Goal: Ask a question

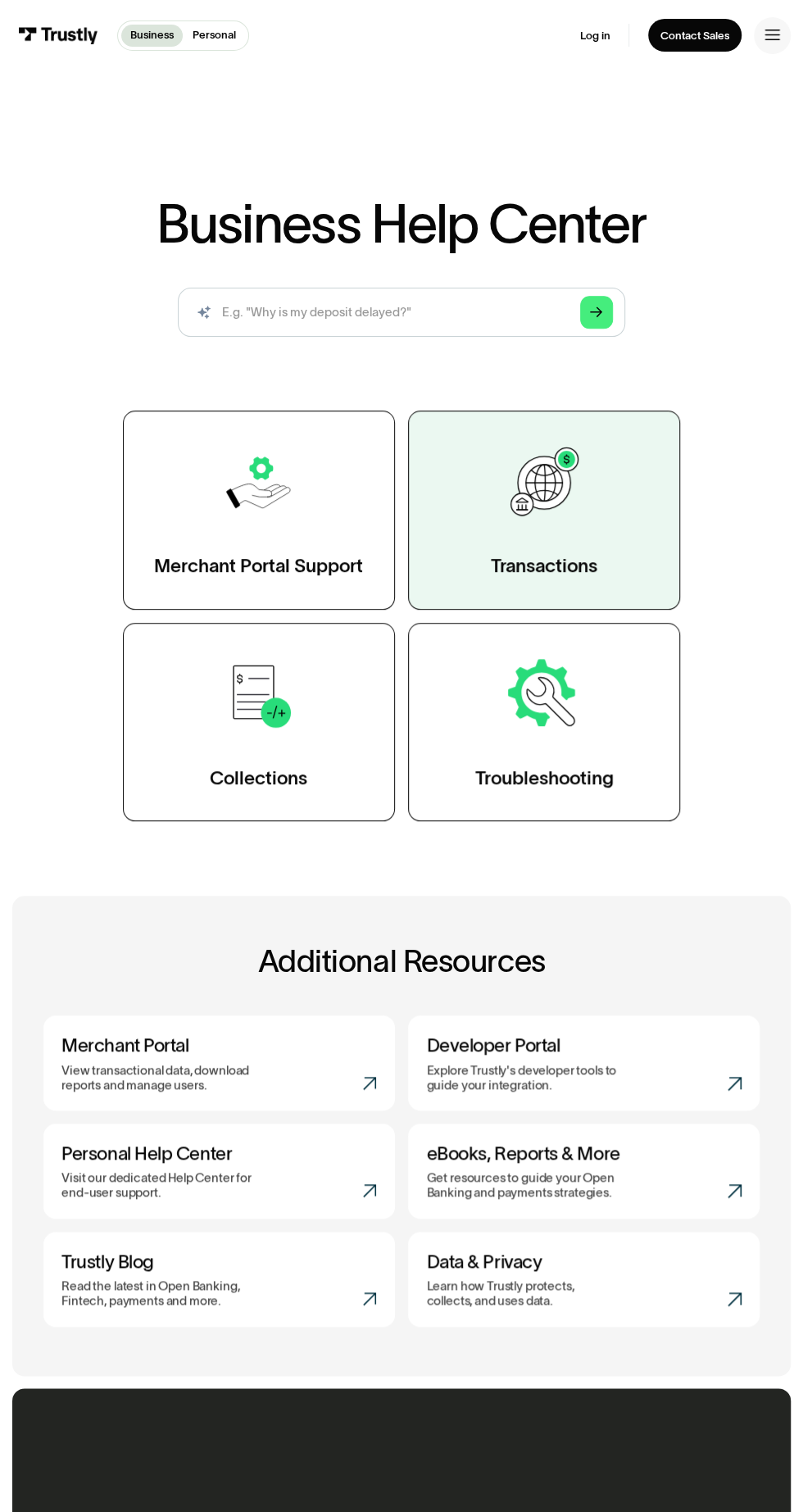
click at [530, 548] on link "Transactions" at bounding box center [544, 510] width 272 height 199
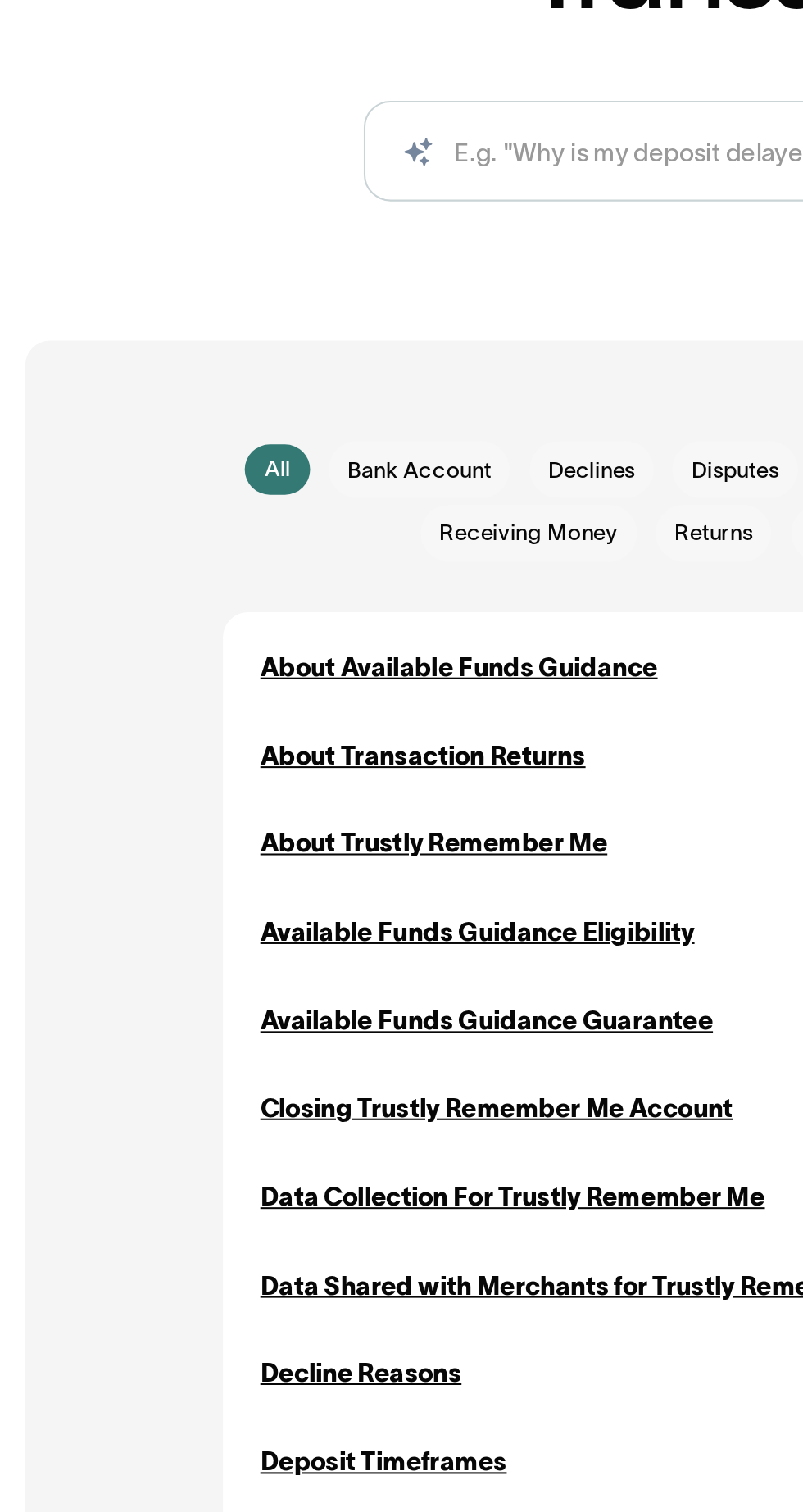
scroll to position [54, 0]
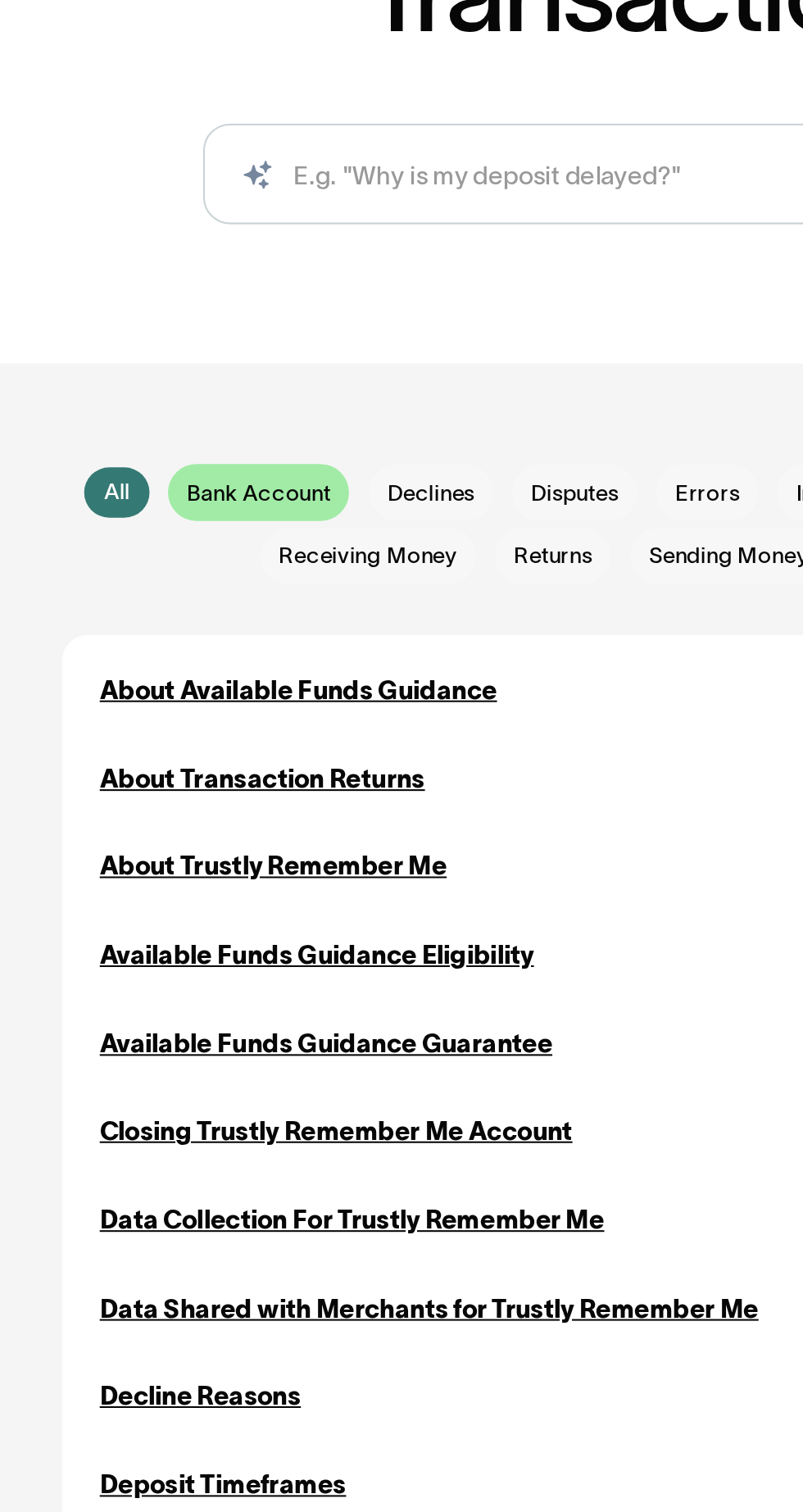
click at [188, 404] on span "Bank Account" at bounding box center [205, 411] width 70 height 16
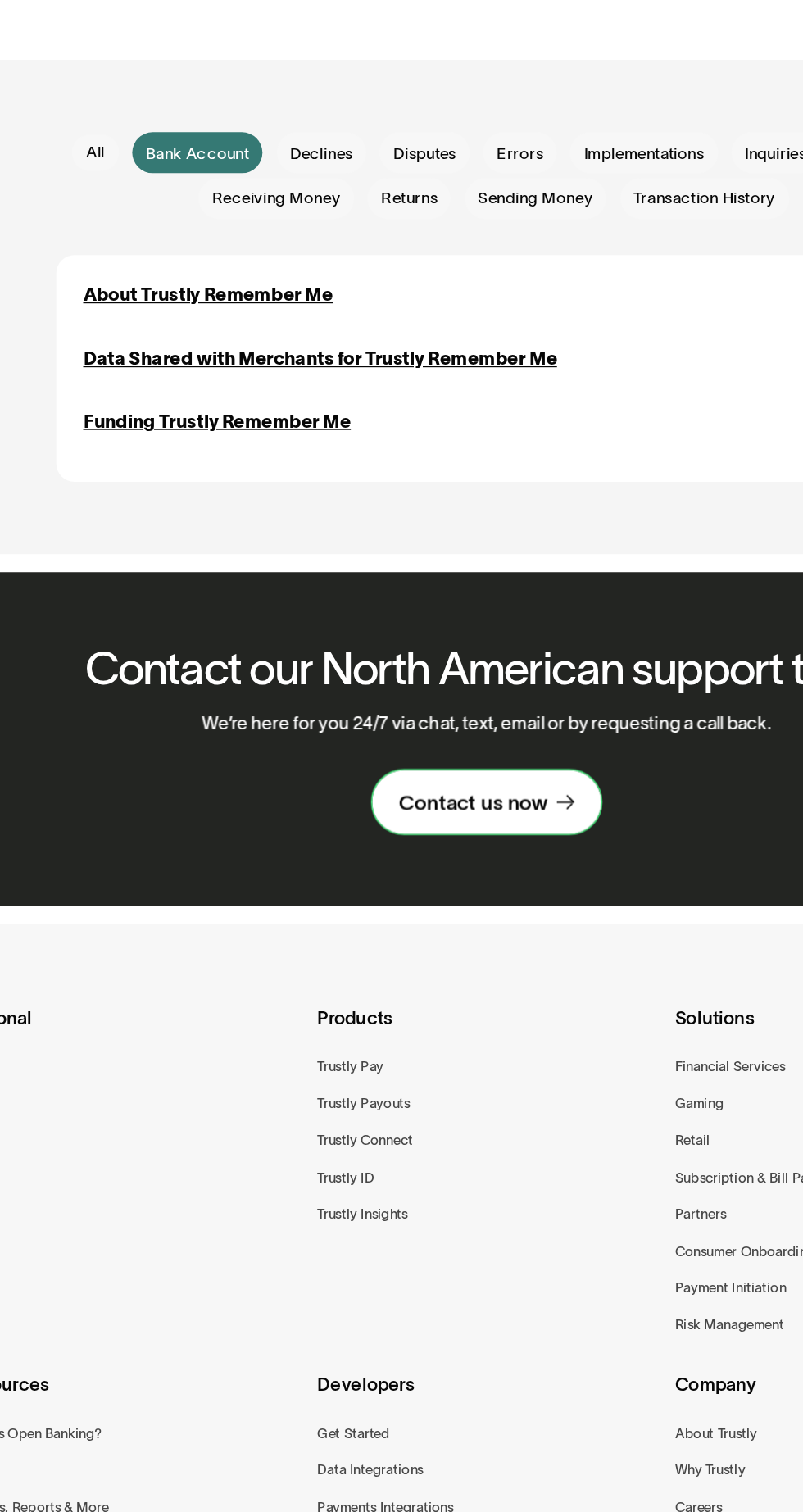
click at [378, 848] on div "Contact us now" at bounding box center [392, 852] width 100 height 18
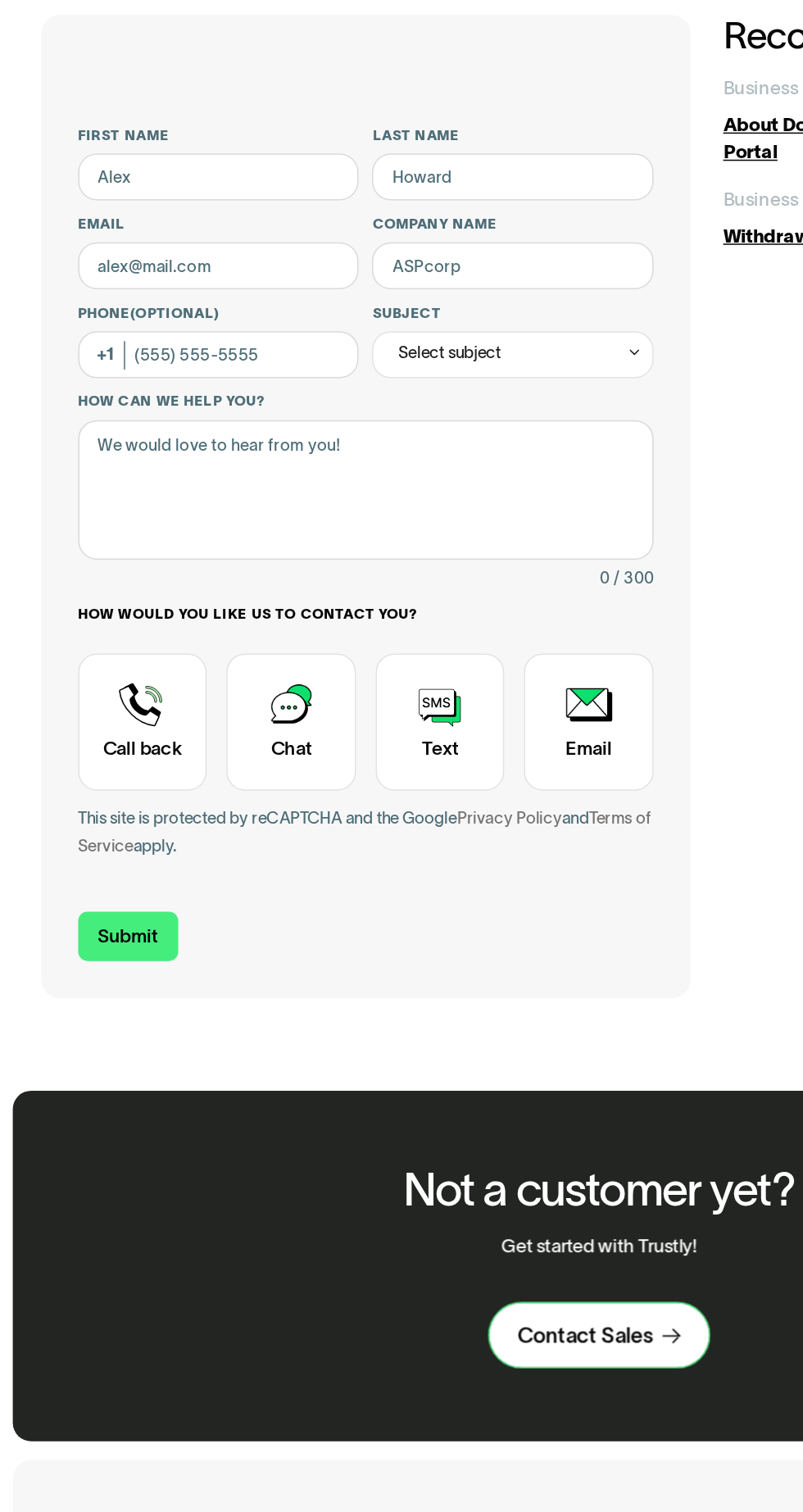
click at [402, 1004] on div "Contact Sales" at bounding box center [392, 997] width 90 height 18
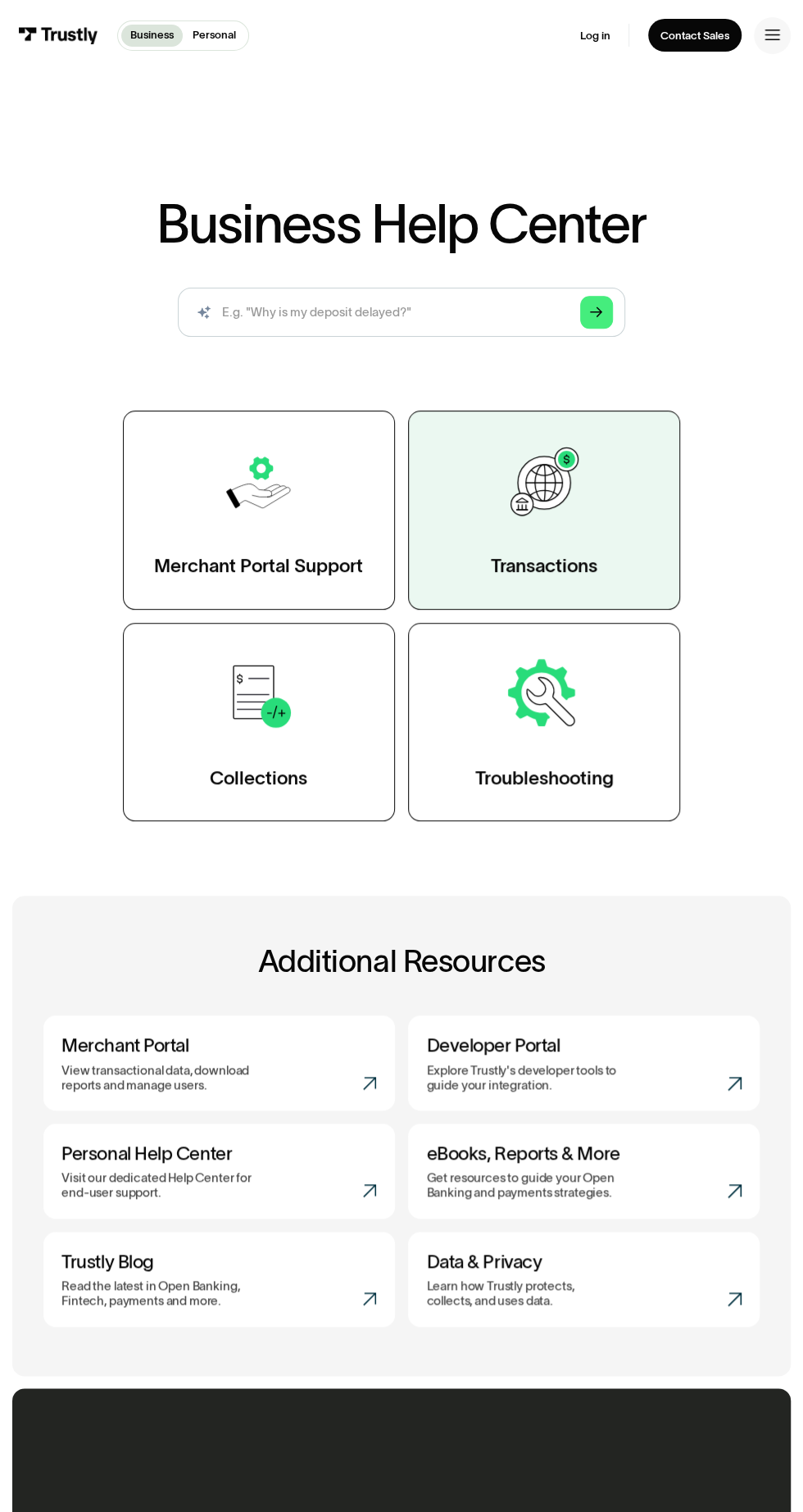
click at [523, 540] on link "Transactions" at bounding box center [544, 510] width 272 height 199
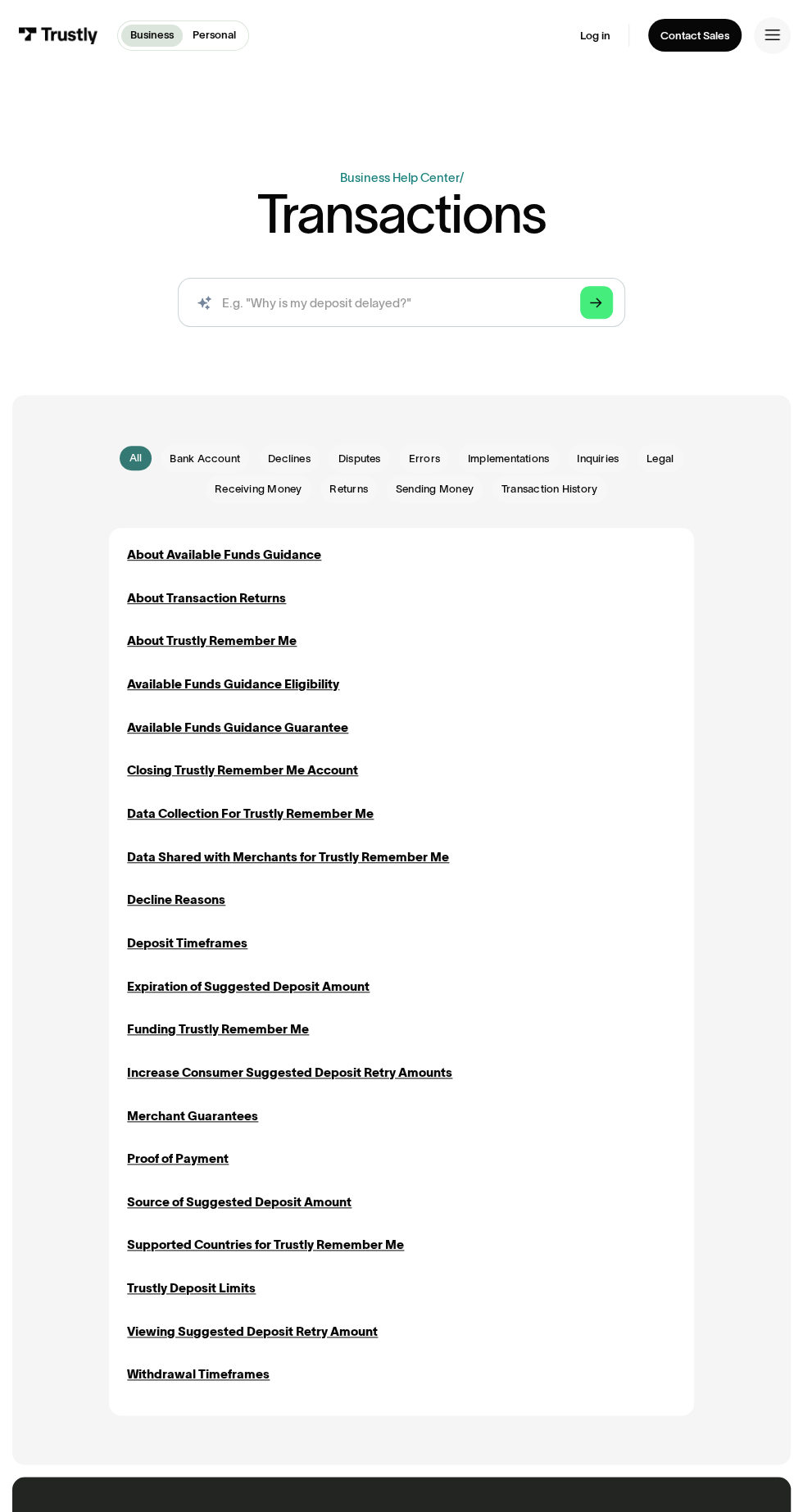
scroll to position [6, 0]
click at [714, 35] on div "Contact Sales" at bounding box center [694, 35] width 69 height 14
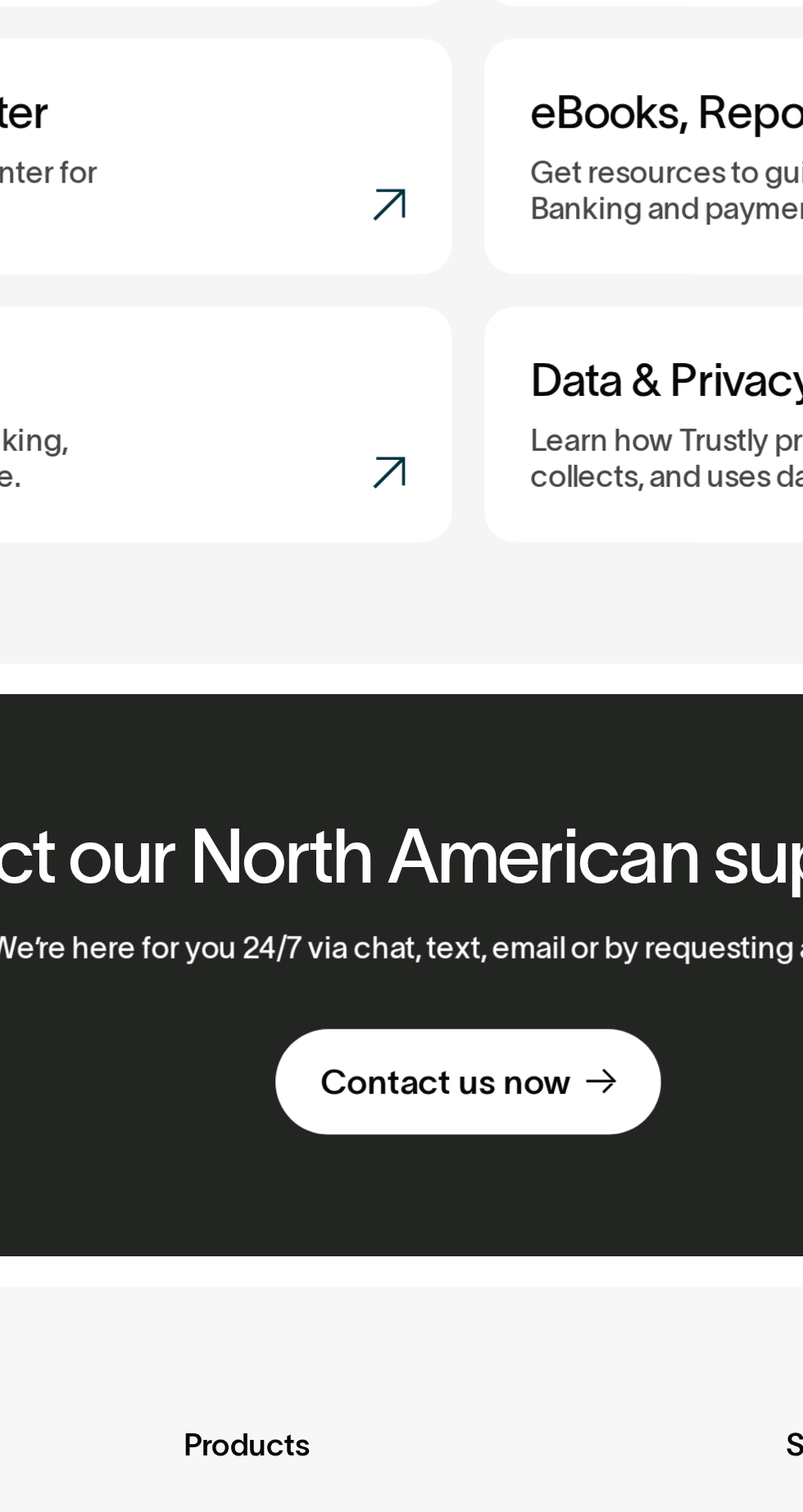
scroll to position [315, 0]
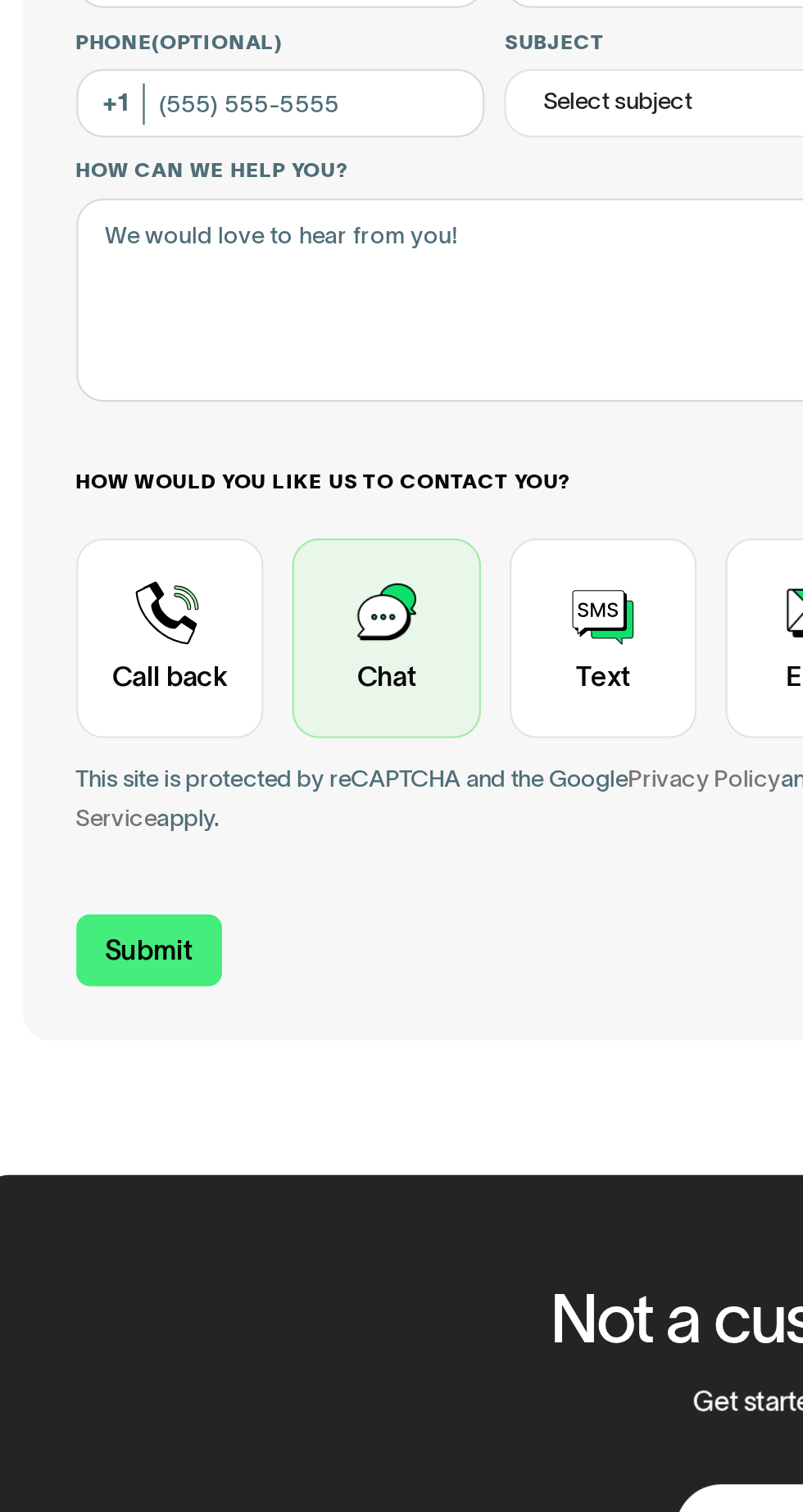
click at [196, 589] on div "Contact Trustly Support" at bounding box center [197, 590] width 86 height 91
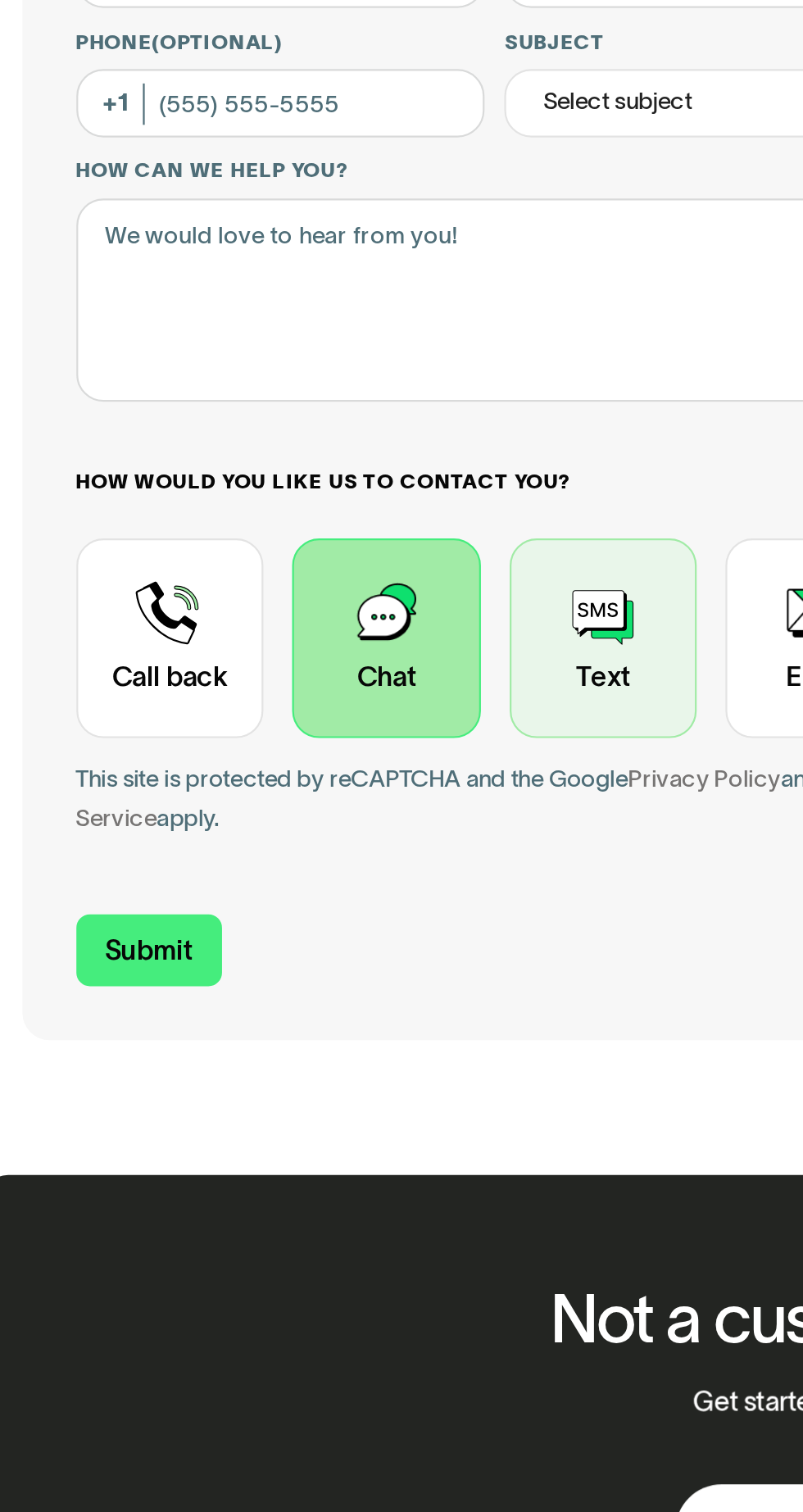
click at [296, 602] on div "Contact Trustly Support" at bounding box center [296, 590] width 86 height 91
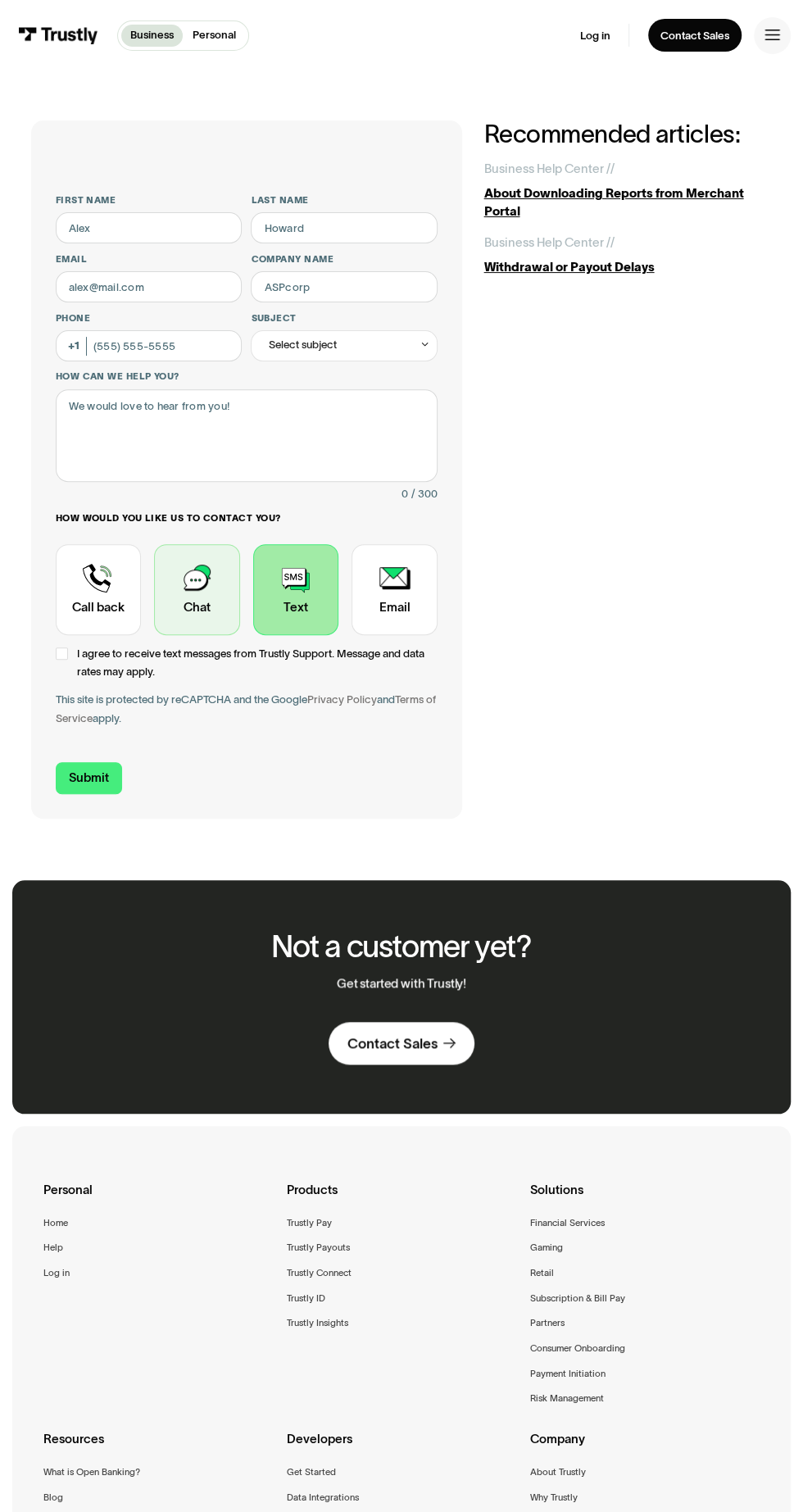
click at [190, 593] on div "Contact Trustly Support" at bounding box center [197, 590] width 86 height 91
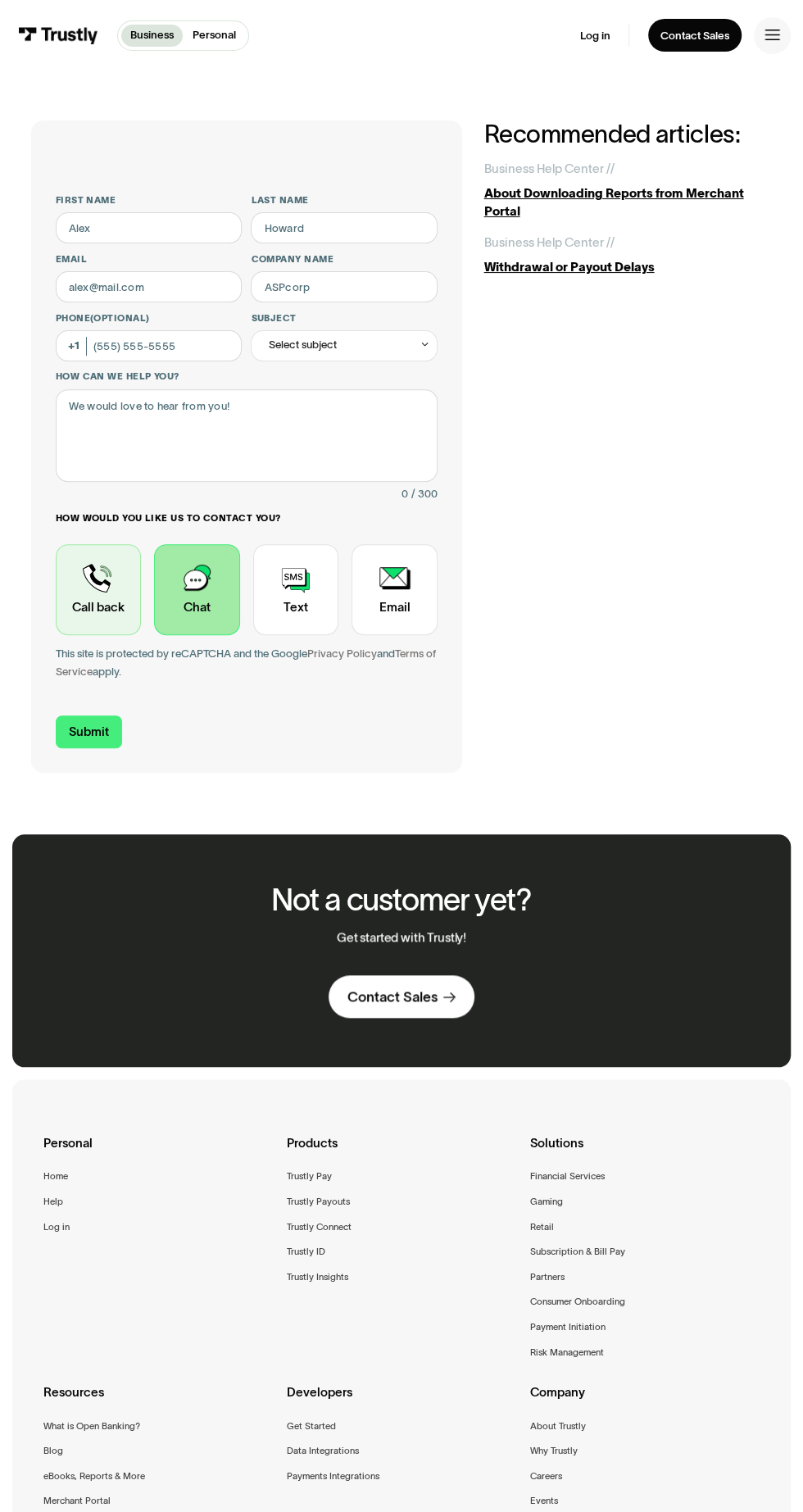
click at [85, 586] on div "Contact Trustly Support" at bounding box center [99, 590] width 86 height 91
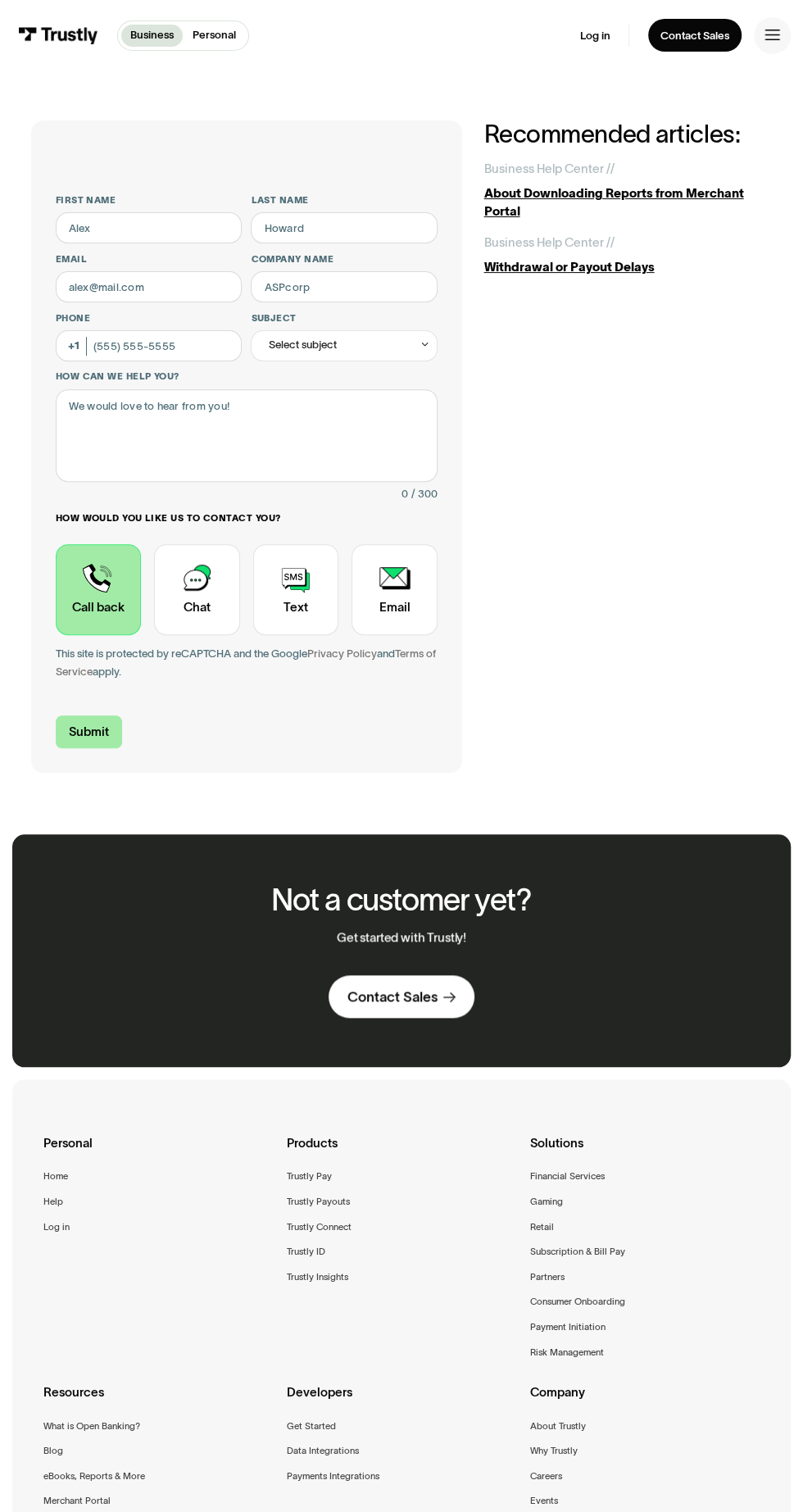
click at [69, 732] on input "Submit" at bounding box center [89, 732] width 67 height 33
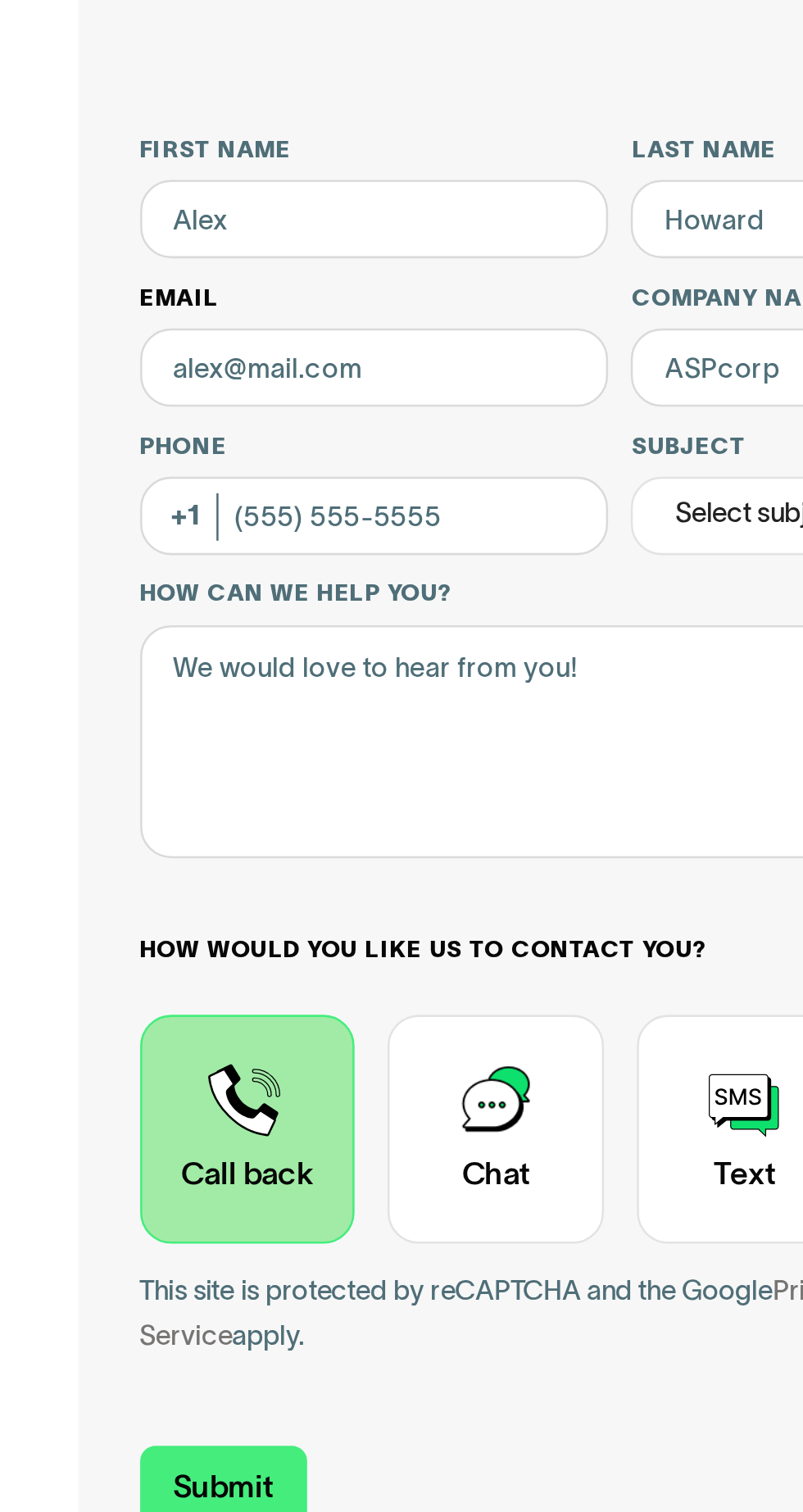
click at [138, 263] on label "Email" at bounding box center [149, 259] width 187 height 12
click at [138, 271] on input "Email" at bounding box center [149, 287] width 187 height 31
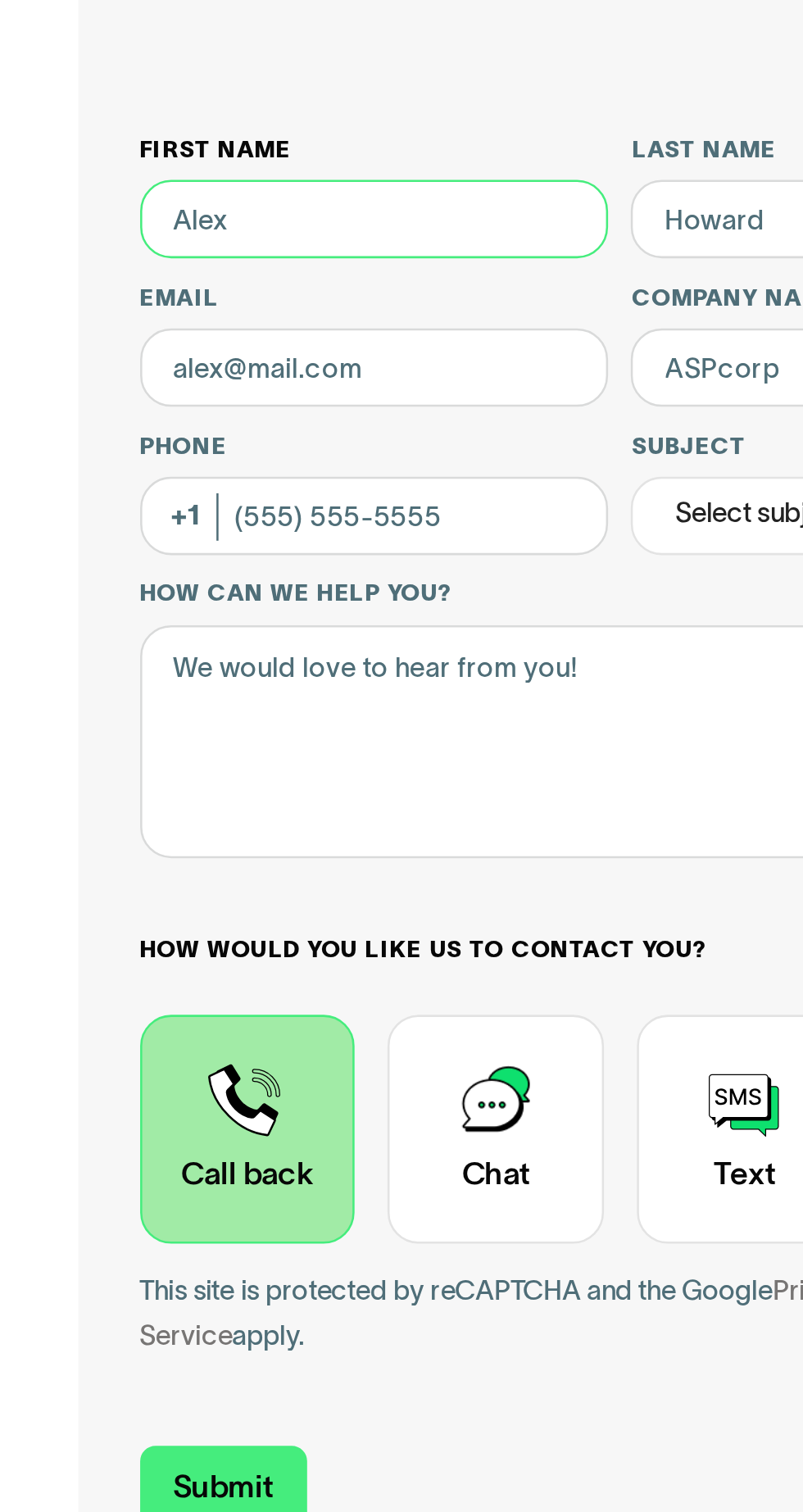
click at [83, 225] on input "First name" at bounding box center [149, 227] width 187 height 31
type input "[PERSON_NAME]"
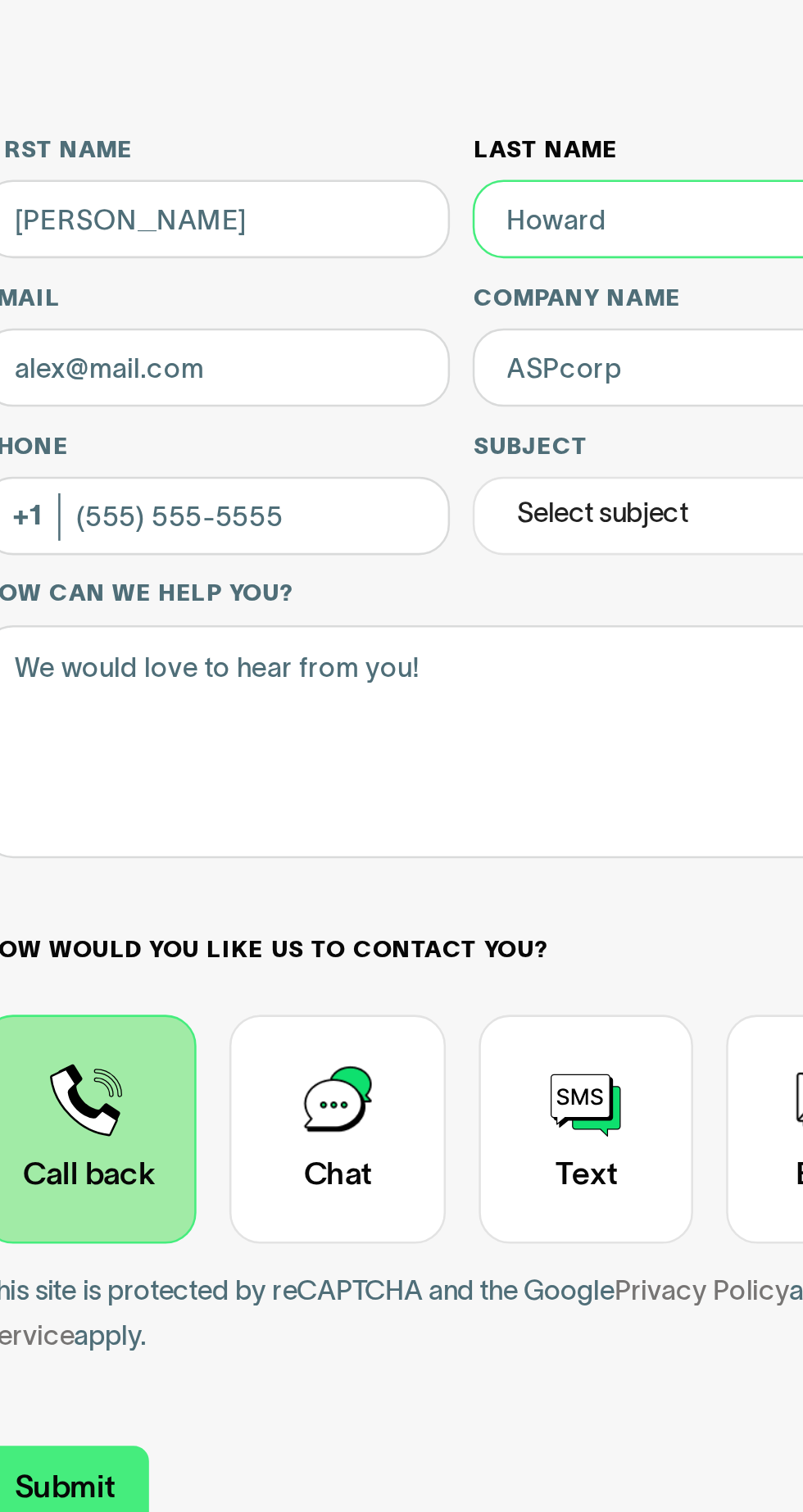
click at [291, 225] on input "Last name" at bounding box center [344, 227] width 187 height 31
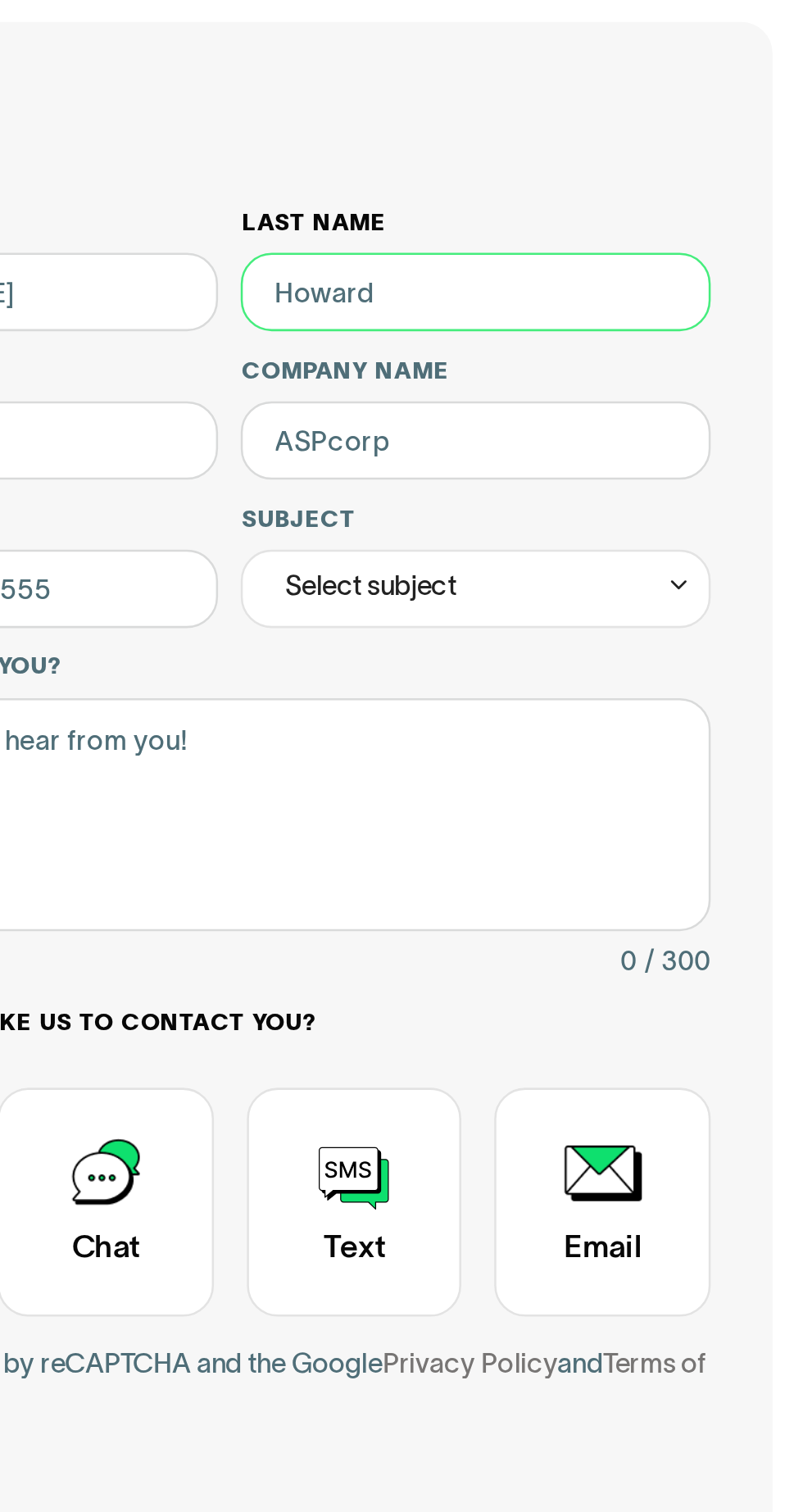
type input "Khondokar"
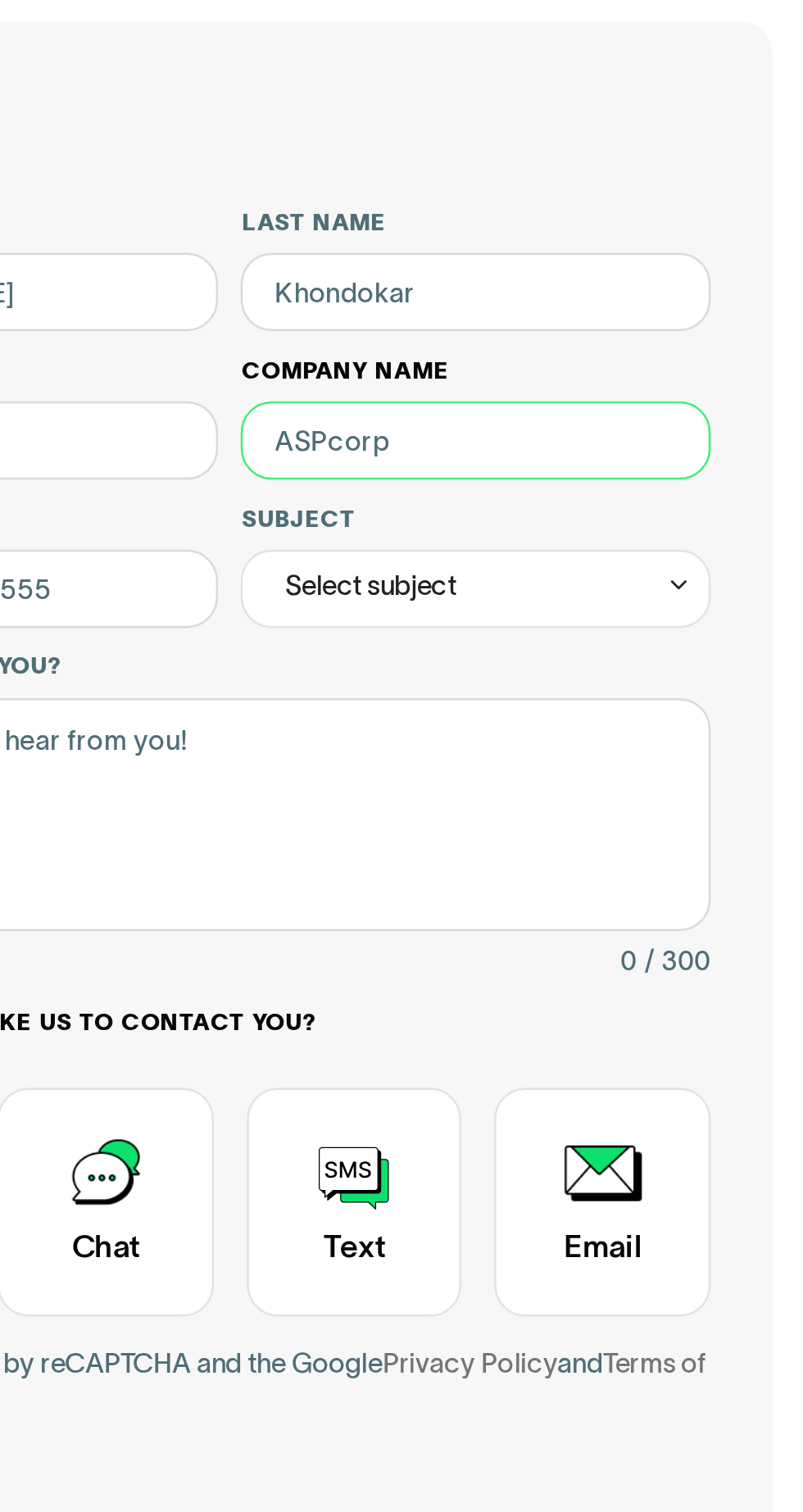
click at [291, 284] on input "Company name" at bounding box center [344, 287] width 187 height 31
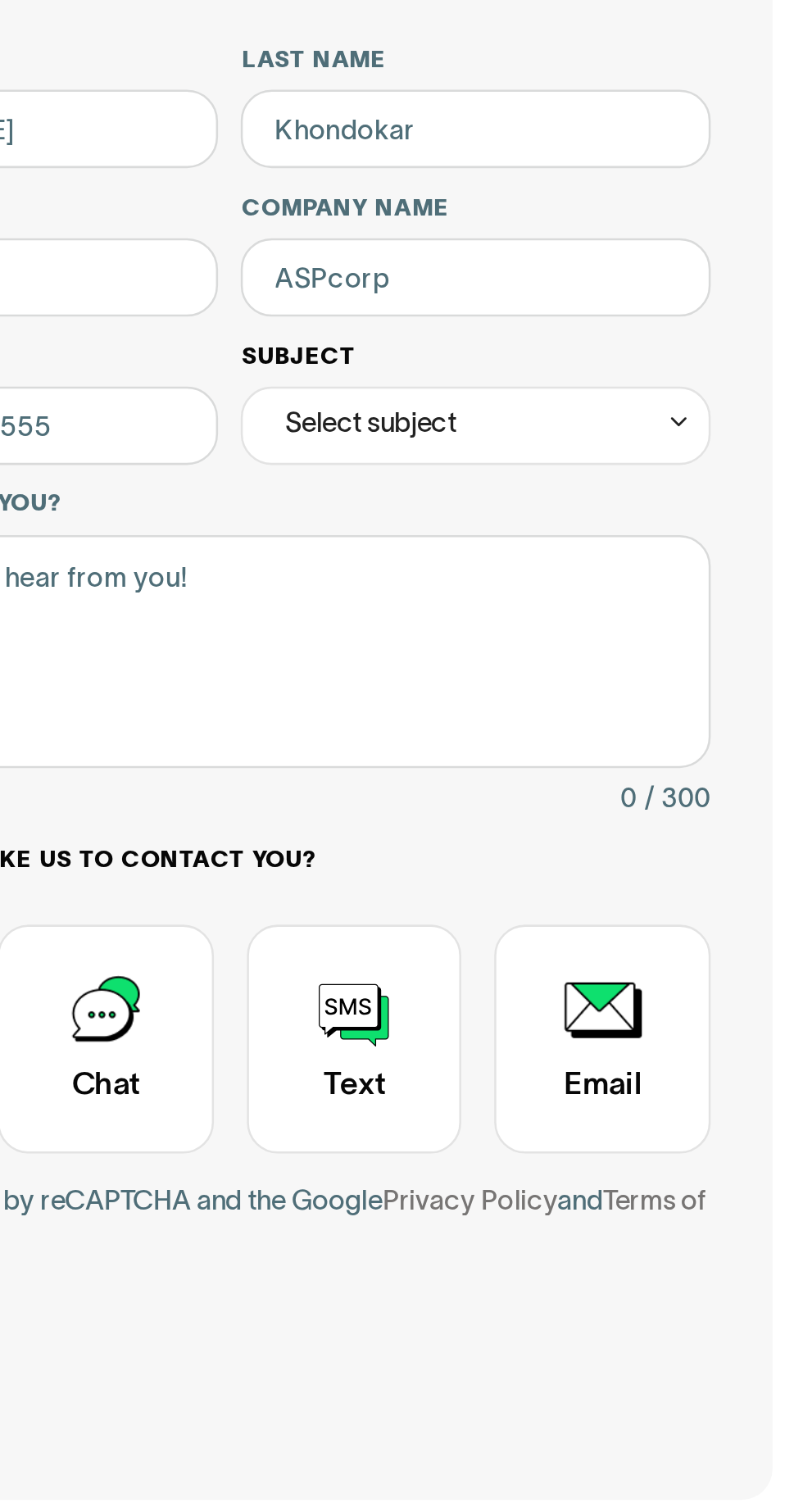
click at [413, 344] on div "Select subject" at bounding box center [344, 346] width 187 height 31
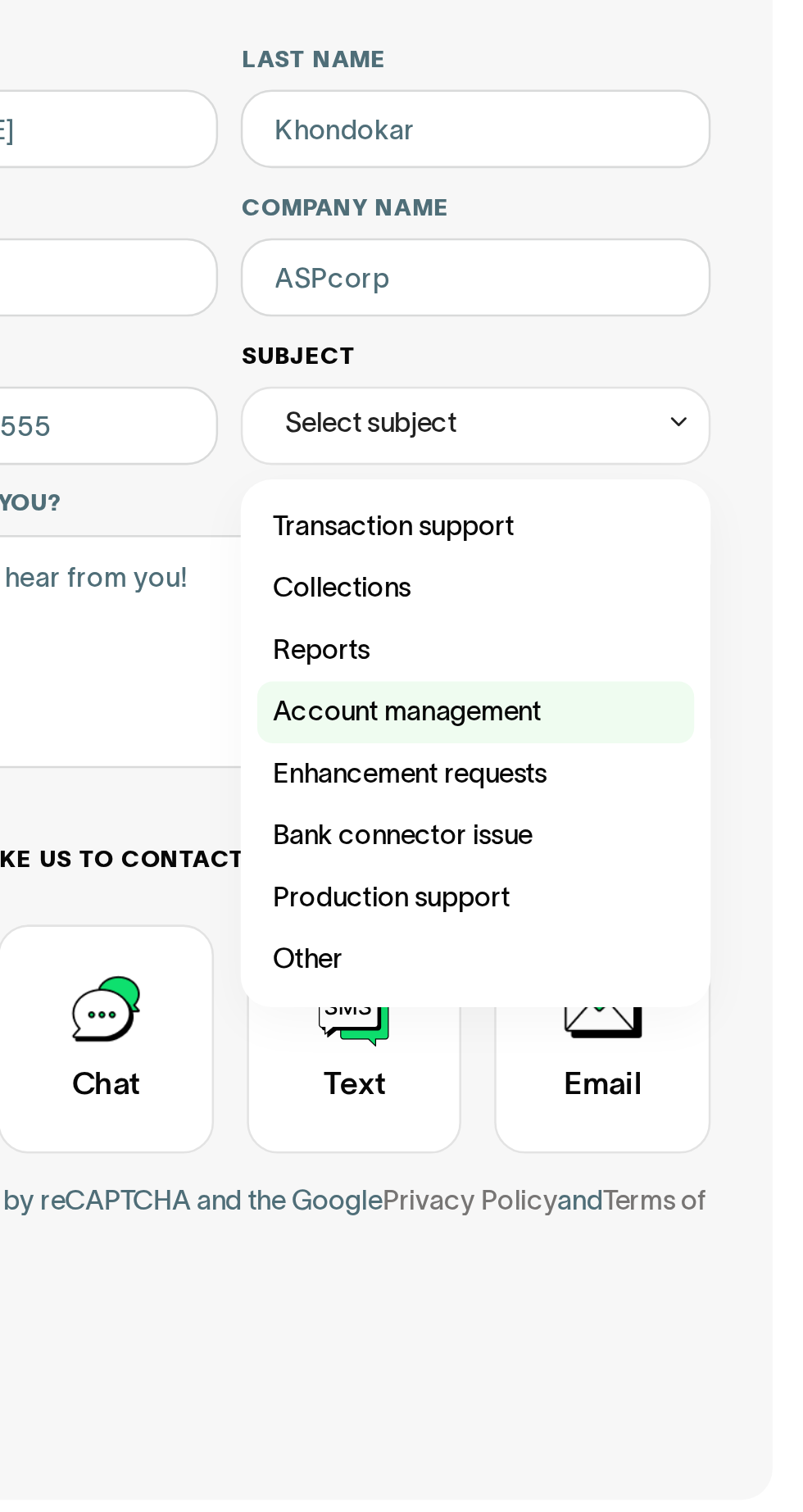
click at [262, 460] on div "Contact Trustly Support" at bounding box center [344, 460] width 174 height 25
type input "**********"
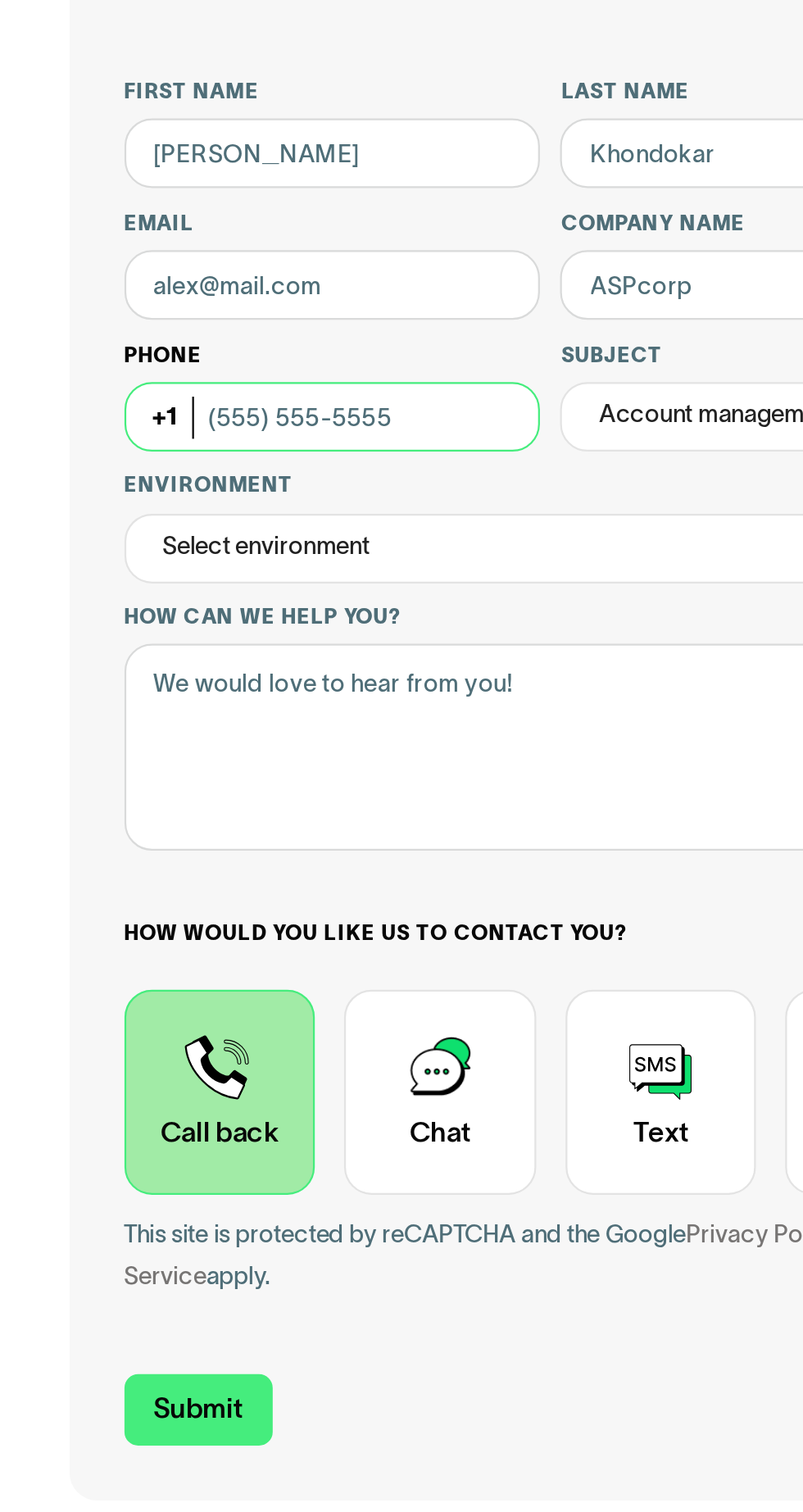
click at [185, 348] on input "Phone (Optional)" at bounding box center [149, 346] width 187 height 31
type input "(017) 875-0947"
click at [75, 344] on div "Phone (Optional) [PHONE_NUMBER]" at bounding box center [149, 337] width 187 height 50
click at [92, 345] on input "(017) 875-0947" at bounding box center [149, 346] width 187 height 31
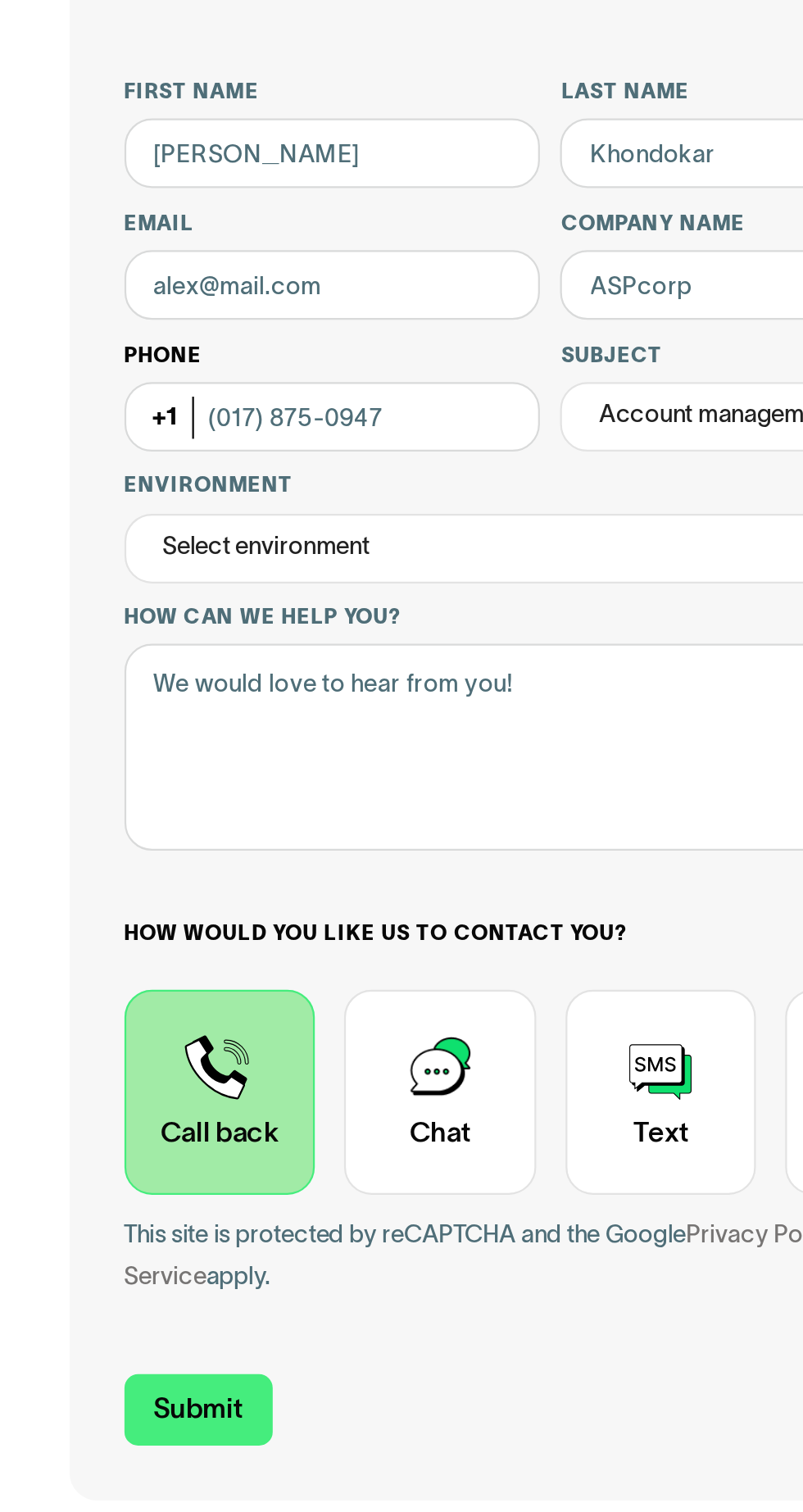
click at [76, 347] on div "Phone (Optional) [PHONE_NUMBER]" at bounding box center [149, 337] width 187 height 50
click at [60, 322] on label "Phone (Optional)" at bounding box center [149, 318] width 187 height 12
click at [60, 331] on input "(017) 875-0947" at bounding box center [149, 346] width 187 height 31
click at [68, 357] on input "(017) 875-0947" at bounding box center [149, 346] width 187 height 31
